Goal: Navigation & Orientation: Find specific page/section

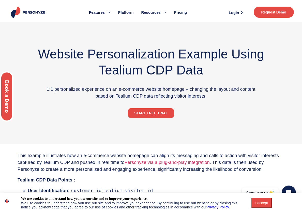
click at [38, 12] on div "Discover how to drive engagement and conversions with personalization — tailore…" at bounding box center [25, 109] width 51 height 219
click at [128, 12] on span "Platform" at bounding box center [126, 13] width 16 height 6
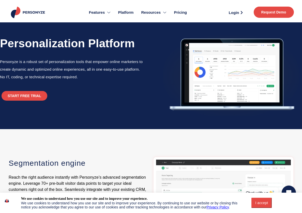
click at [27, 13] on img at bounding box center [28, 13] width 37 height 12
